Goal: Ask a question: Seek information or help from site administrators or community

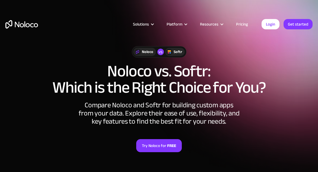
click at [245, 24] on link "Pricing" at bounding box center [241, 24] width 25 height 7
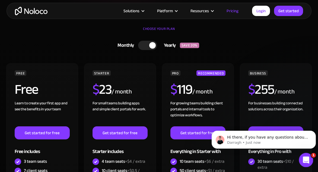
click at [305, 160] on icon "Open Intercom Messenger" at bounding box center [305, 159] width 9 height 9
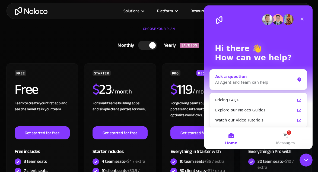
click at [259, 83] on div "AI Agent and team can help" at bounding box center [255, 82] width 80 height 6
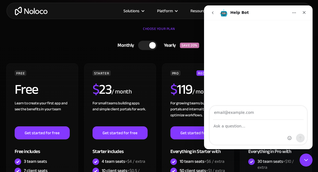
type input "C"
click at [242, 131] on div "Intercom messenger" at bounding box center [258, 132] width 97 height 24
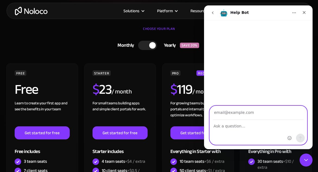
click at [239, 124] on textarea "Ask a question…" at bounding box center [258, 124] width 97 height 9
type textarea "Hi"
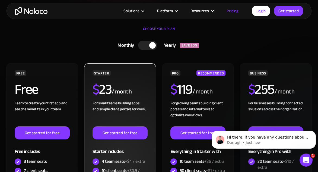
scroll to position [235, 0]
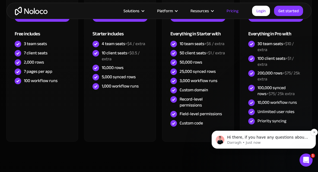
click at [287, 139] on p "Hi there, if you have any questions about our pricing, just let us know! Darragh" at bounding box center [268, 136] width 82 height 5
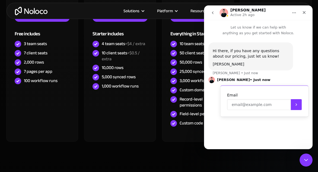
click at [265, 105] on input "Enter your email" at bounding box center [259, 104] width 64 height 11
type input "cagpd.acores@gmail.com"
click at [298, 101] on button "Submit" at bounding box center [296, 104] width 11 height 11
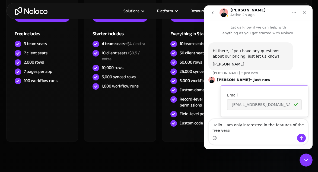
scroll to position [5, 0]
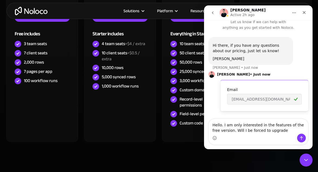
type textarea "Hello. I am only interested in the features of the free version. Will I be forc…"
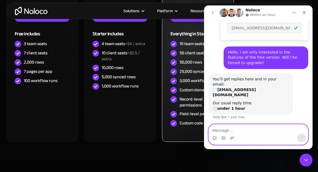
scroll to position [71, 0]
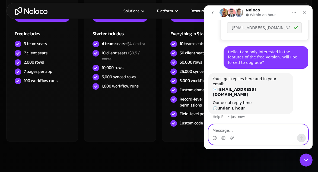
click at [237, 133] on textarea "Message…" at bounding box center [258, 128] width 99 height 9
click at [229, 130] on textarea "Message…" at bounding box center [258, 128] width 99 height 9
